Goal: Find specific page/section: Find specific page/section

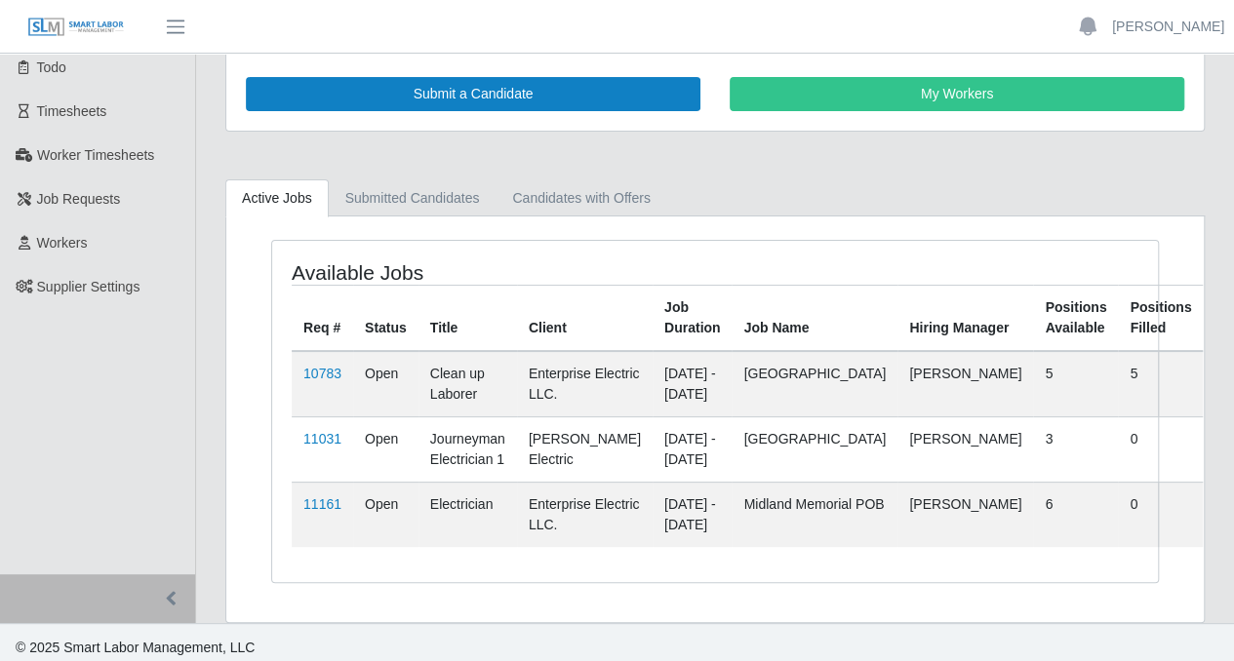
scroll to position [98, 0]
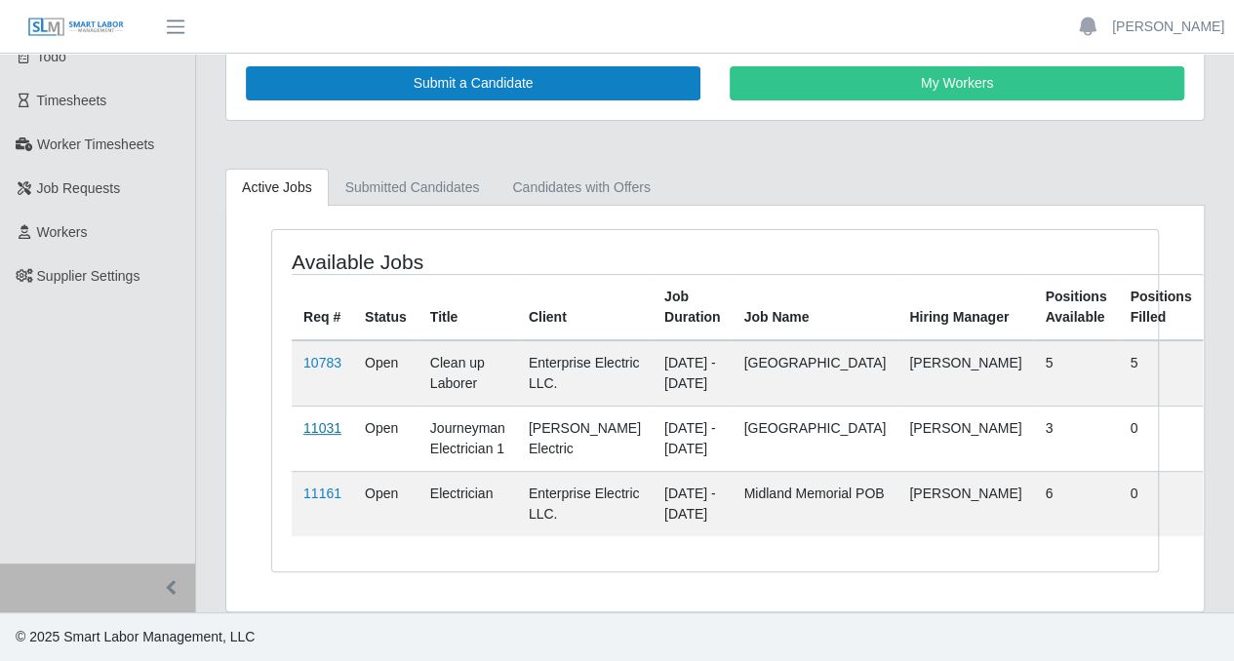
click at [315, 420] on link "11031" at bounding box center [322, 428] width 38 height 16
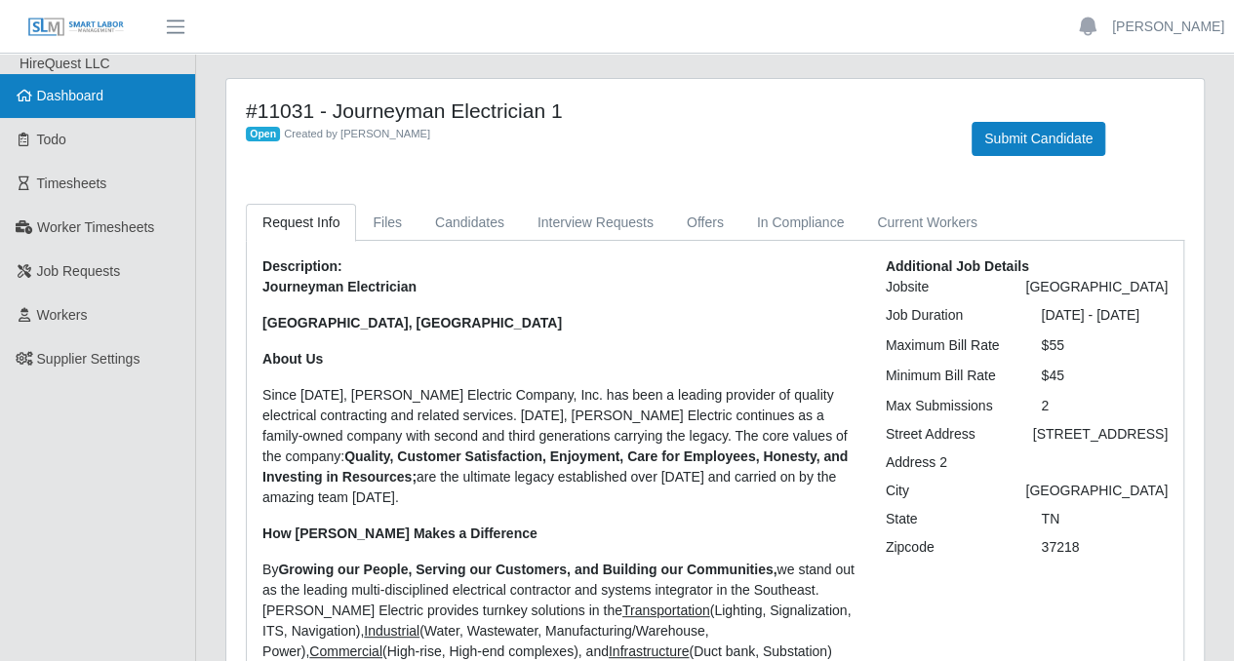
click at [95, 100] on span "Dashboard" at bounding box center [70, 96] width 67 height 16
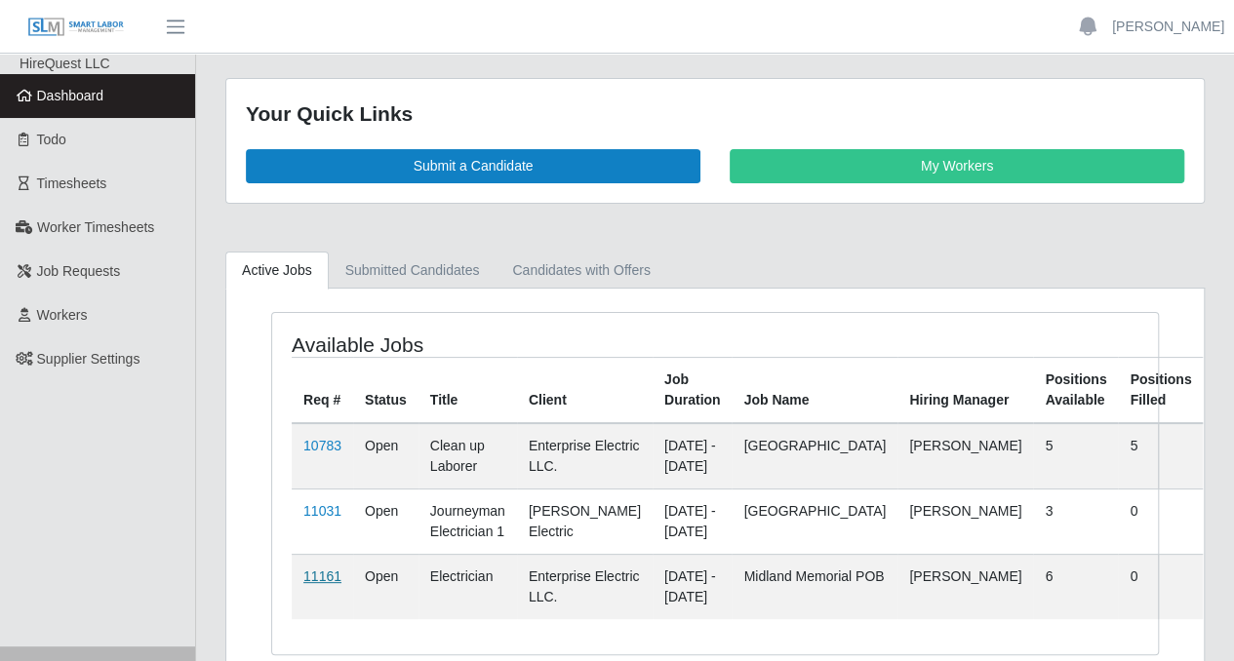
click at [307, 576] on link "11161" at bounding box center [322, 577] width 38 height 16
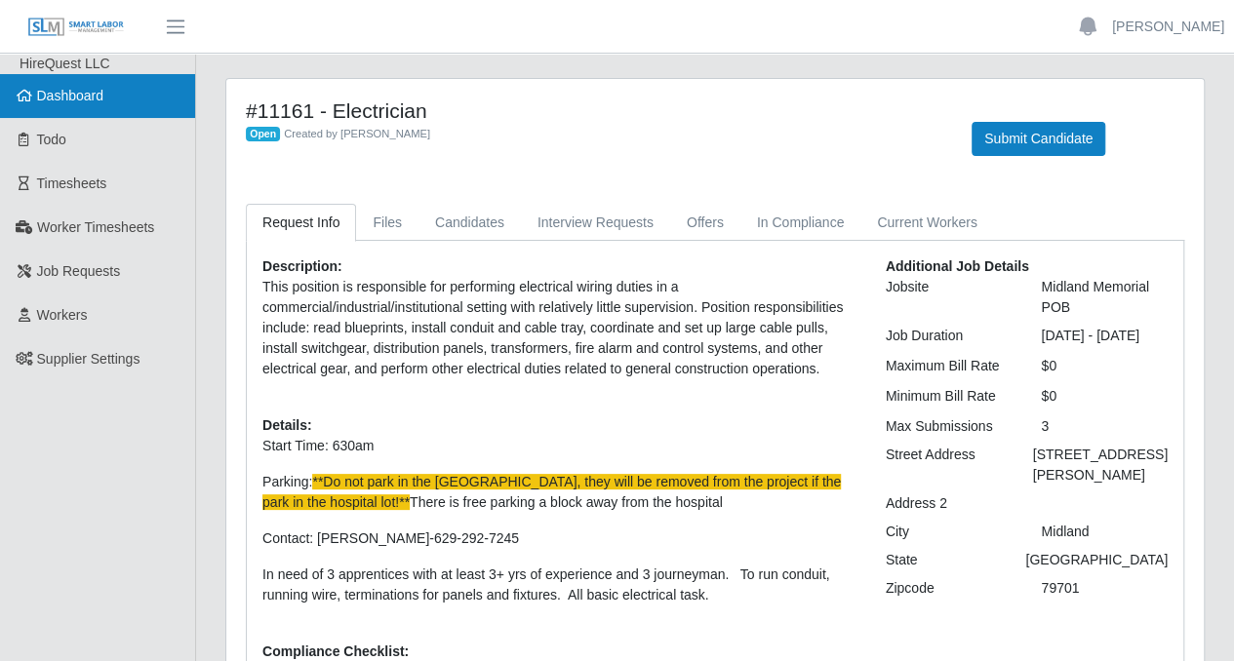
click at [148, 102] on link "Dashboard" at bounding box center [97, 96] width 195 height 44
